Goal: Task Accomplishment & Management: Use online tool/utility

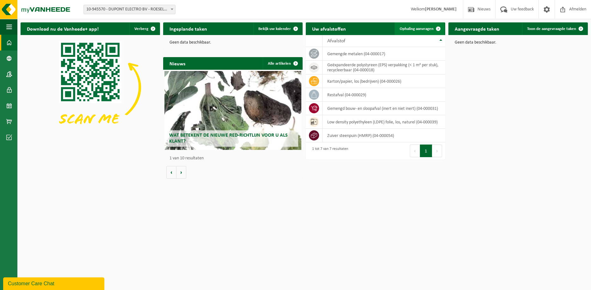
click at [409, 23] on link "Ophaling aanvragen" at bounding box center [419, 28] width 50 height 13
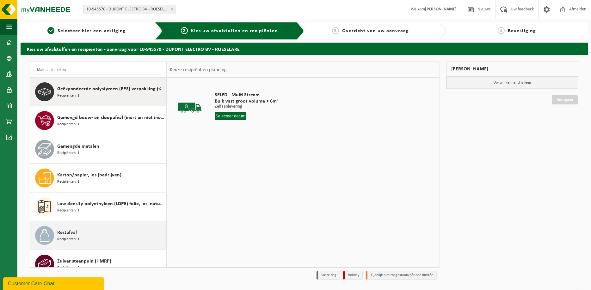
click at [92, 232] on div "Restafval Recipiënten: 1" at bounding box center [110, 235] width 107 height 19
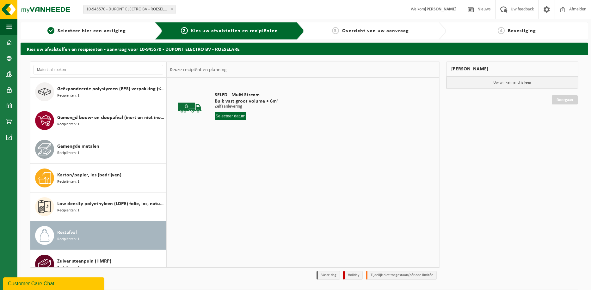
scroll to position [11, 0]
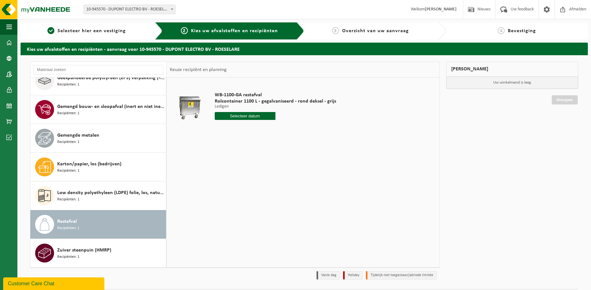
click at [242, 116] on input "text" at bounding box center [245, 116] width 61 height 8
click at [241, 173] on div "15" at bounding box center [242, 172] width 11 height 10
type input "Van 2025-10-15"
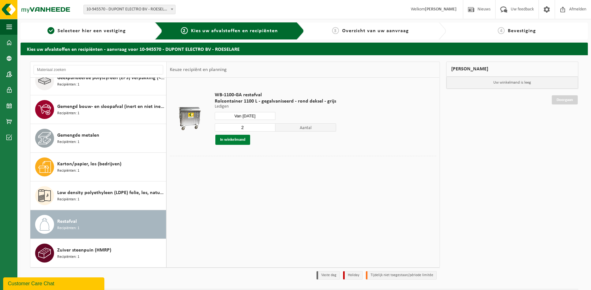
click at [238, 142] on button "In winkelmand" at bounding box center [232, 140] width 35 height 10
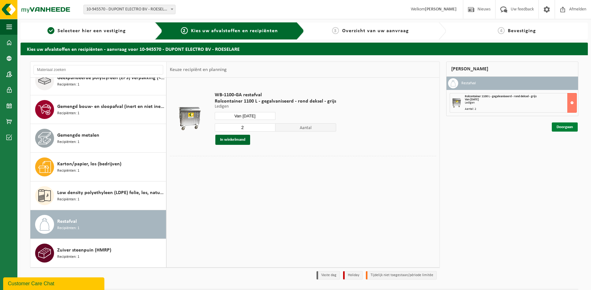
click at [565, 127] on link "Doorgaan" at bounding box center [565, 127] width 26 height 9
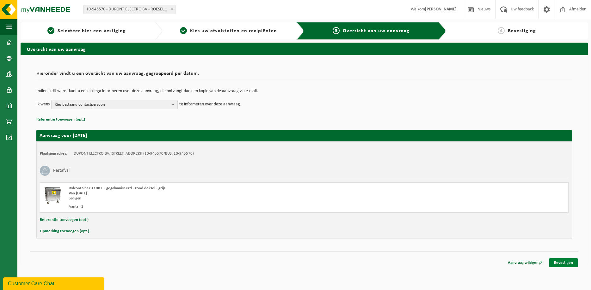
click at [569, 263] on link "Bevestigen" at bounding box center [563, 263] width 28 height 9
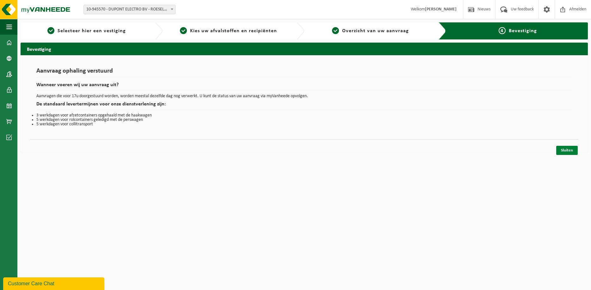
click at [572, 153] on link "Sluiten" at bounding box center [566, 150] width 21 height 9
